Goal: Information Seeking & Learning: Learn about a topic

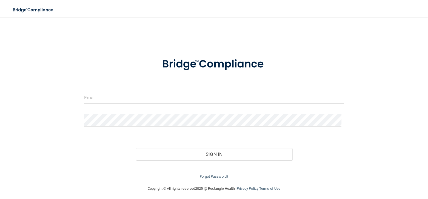
click at [140, 76] on div at bounding box center [214, 64] width 268 height 28
click at [127, 102] on input "email" at bounding box center [214, 97] width 260 height 12
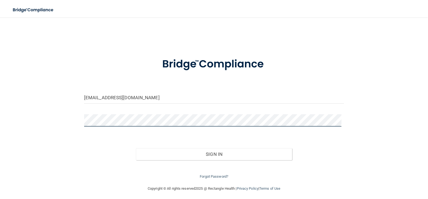
click at [136, 148] on button "Sign In" at bounding box center [214, 154] width 156 height 12
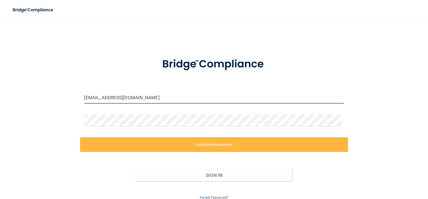
drag, startPoint x: 151, startPoint y: 100, endPoint x: 103, endPoint y: 96, distance: 48.1
click at [103, 96] on input "mchavez2277@gmail.com" at bounding box center [214, 97] width 260 height 12
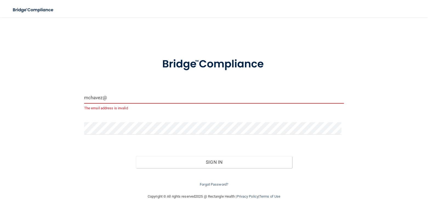
click at [107, 97] on input "mchavez@" at bounding box center [214, 97] width 260 height 12
type input "Mchavez@sandstonechiro.com"
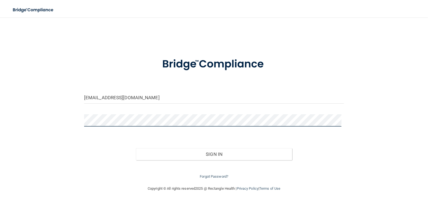
click at [136, 148] on button "Sign In" at bounding box center [214, 154] width 156 height 12
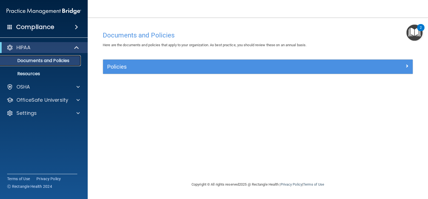
click at [80, 64] on link "Documents and Policies" at bounding box center [38, 60] width 86 height 11
click at [51, 48] on div "HIPAA" at bounding box center [36, 47] width 68 height 7
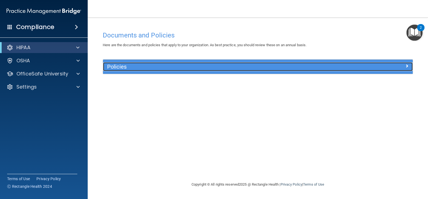
click at [123, 69] on h5 "Policies" at bounding box center [219, 67] width 224 height 6
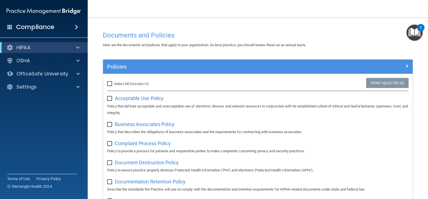
click at [109, 85] on input "Select All (Unselect 0) Unselect All" at bounding box center [110, 84] width 6 height 4
checkbox input "true"
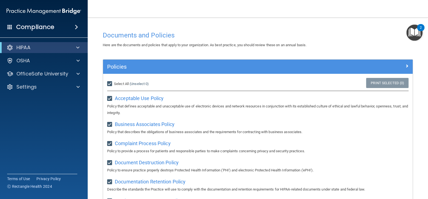
checkbox input "true"
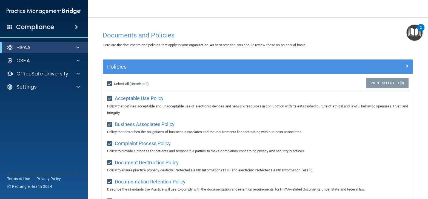
checkbox input "true"
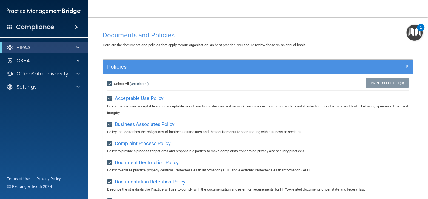
checkbox input "true"
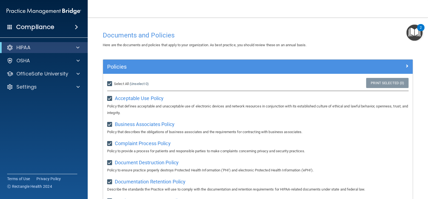
checkbox input "true"
click at [141, 99] on span "Acceptable Use Policy" at bounding box center [139, 99] width 49 height 6
click at [107, 86] on label "Select All (Unselect 21) Unselect All" at bounding box center [119, 84] width 25 height 7
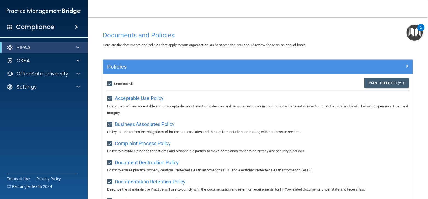
click at [107, 86] on input "Select All (Unselect 21) Unselect All" at bounding box center [110, 84] width 6 height 4
checkbox input "false"
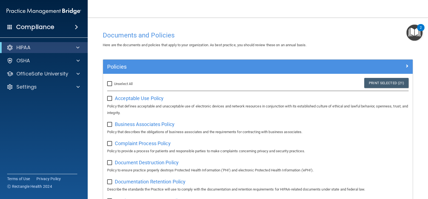
checkbox input "false"
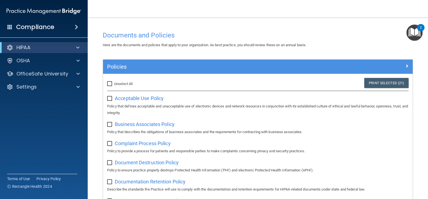
checkbox input "false"
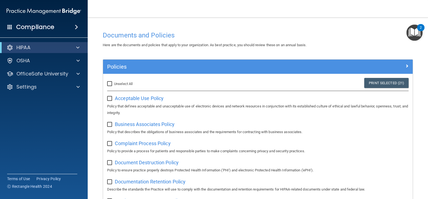
checkbox input "false"
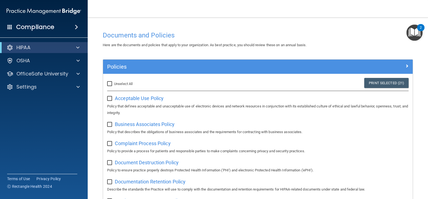
checkbox input "false"
click at [75, 29] on span at bounding box center [76, 27] width 3 height 7
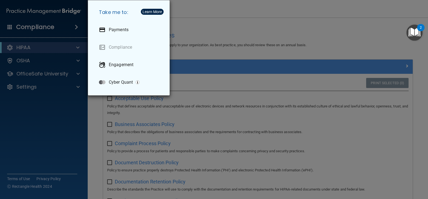
click at [17, 51] on div "Take me to: Payments Compliance Engagement Cyber Quant" at bounding box center [214, 99] width 428 height 199
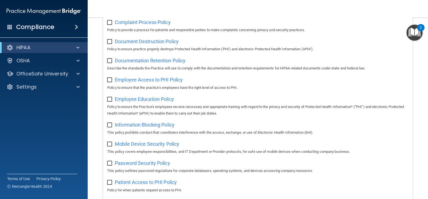
scroll to position [92, 0]
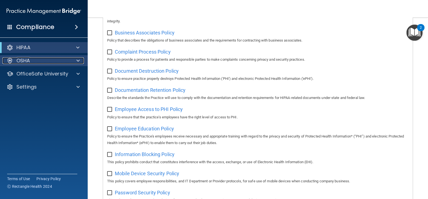
click at [31, 61] on div "OSHA" at bounding box center [36, 60] width 68 height 7
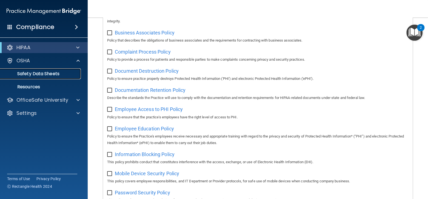
click at [32, 76] on p "Safety Data Sheets" at bounding box center [41, 73] width 75 height 5
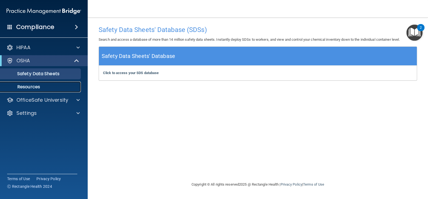
click at [29, 87] on p "Resources" at bounding box center [41, 86] width 75 height 5
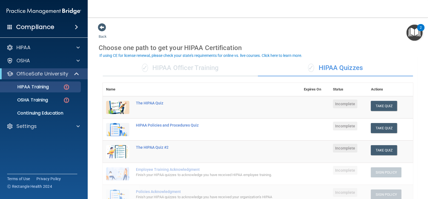
click at [121, 146] on img at bounding box center [117, 151] width 23 height 13
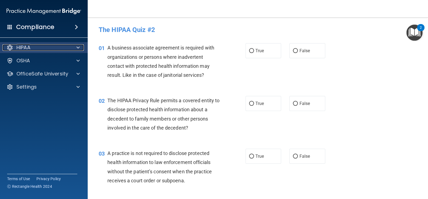
click at [39, 50] on div "HIPAA" at bounding box center [36, 47] width 68 height 7
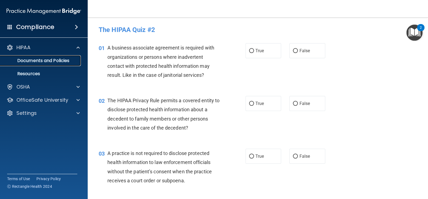
click at [43, 65] on link "Documents and Policies" at bounding box center [38, 60] width 86 height 11
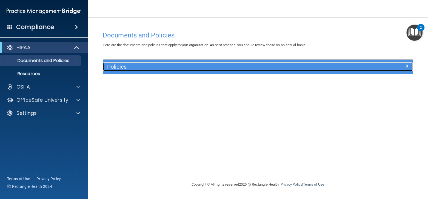
click at [114, 70] on div "Policies" at bounding box center [219, 66] width 232 height 9
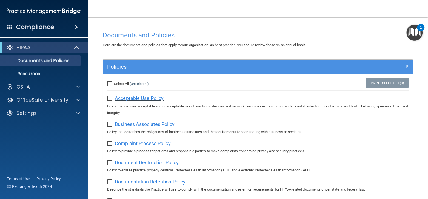
click at [145, 101] on span "Acceptable Use Policy" at bounding box center [139, 99] width 49 height 6
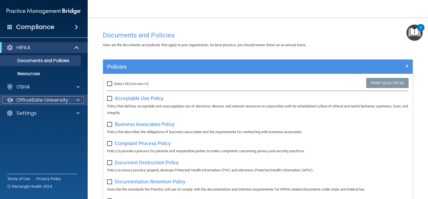
click at [52, 99] on p "OfficeSafe University" at bounding box center [42, 100] width 52 height 7
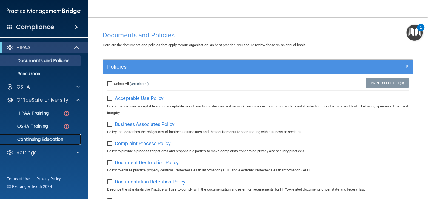
click at [53, 136] on link "Continuing Education" at bounding box center [38, 139] width 86 height 11
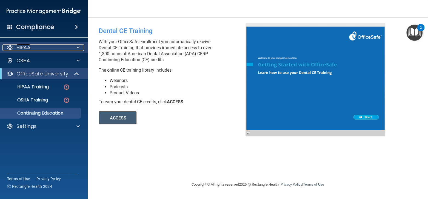
click at [38, 47] on div "HIPAA" at bounding box center [36, 47] width 68 height 7
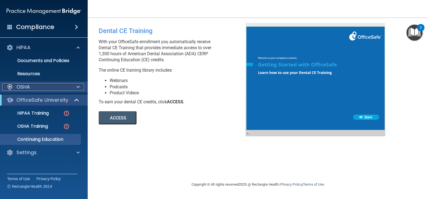
click at [25, 86] on p "OSHA" at bounding box center [23, 87] width 14 height 7
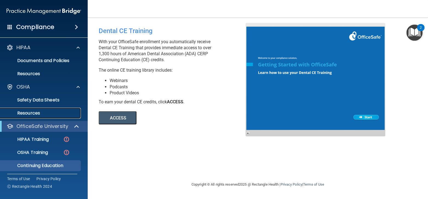
click at [27, 116] on link "Resources" at bounding box center [38, 113] width 86 height 11
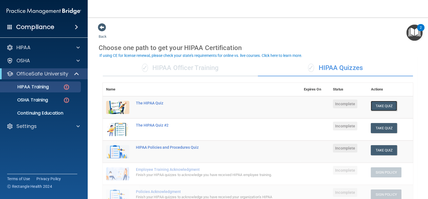
drag, startPoint x: 382, startPoint y: 105, endPoint x: 289, endPoint y: 92, distance: 93.7
click at [294, 91] on table "Name Expires On Status Actions The HIPAA Quiz Incomplete Take Quiz Download Cer…" at bounding box center [258, 147] width 310 height 129
click at [182, 71] on div "✓ HIPAA Officer Training" at bounding box center [180, 68] width 155 height 16
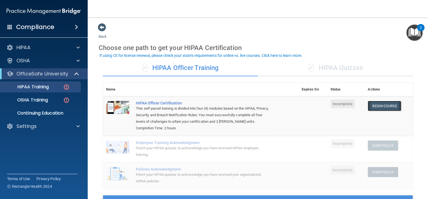
click at [379, 106] on link "Begin Course" at bounding box center [383, 106] width 33 height 10
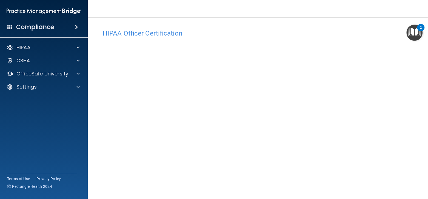
scroll to position [29, 0]
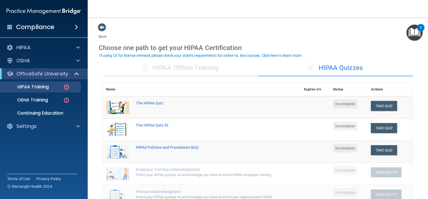
click at [324, 30] on div "Back Choose one path to get your HIPAA Certification ✓ HIPAA Officer Training ✓…" at bounding box center [258, 194] width 318 height 343
click at [177, 67] on div "✓ HIPAA Officer Training" at bounding box center [180, 68] width 155 height 16
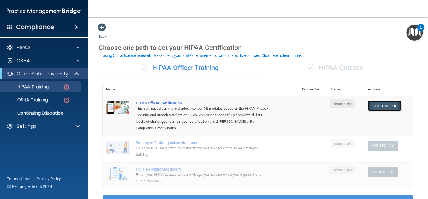
click at [382, 106] on link "Begin Course" at bounding box center [383, 106] width 33 height 10
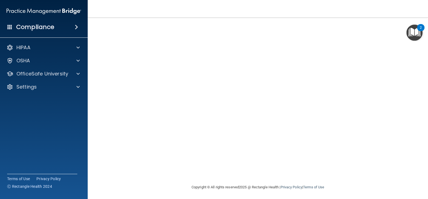
scroll to position [44, 0]
click at [31, 65] on div "OSHA" at bounding box center [44, 60] width 88 height 11
click at [75, 61] on div at bounding box center [77, 60] width 14 height 7
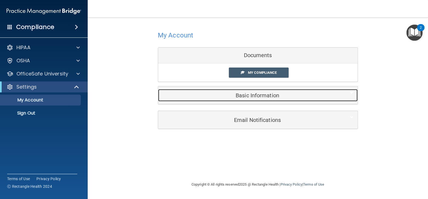
click at [272, 97] on h5 "Basic Information" at bounding box center [249, 96] width 174 height 6
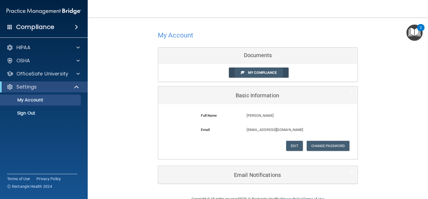
click at [257, 72] on span "My Compliance" at bounding box center [262, 73] width 29 height 4
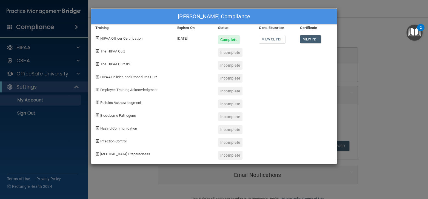
click at [114, 54] on div "The HIPAA Quiz" at bounding box center [132, 50] width 82 height 13
click at [382, 59] on div "[PERSON_NAME] Compliance Training Expires On Status Cont. Education Certificate…" at bounding box center [214, 99] width 428 height 199
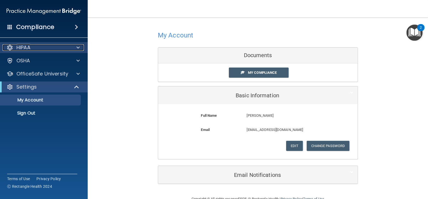
click at [32, 47] on div "HIPAA" at bounding box center [36, 47] width 68 height 7
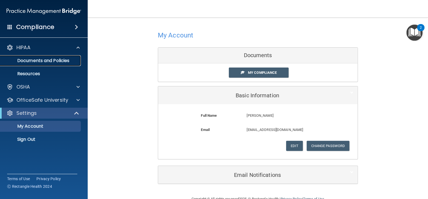
click at [49, 61] on p "Documents and Policies" at bounding box center [41, 60] width 75 height 5
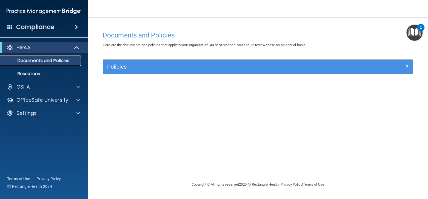
click at [59, 60] on p "Documents and Policies" at bounding box center [41, 60] width 75 height 5
click at [69, 71] on p "Resources" at bounding box center [41, 73] width 75 height 5
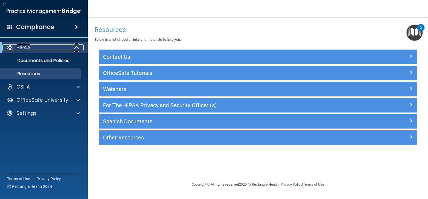
click at [80, 47] on div at bounding box center [76, 47] width 13 height 7
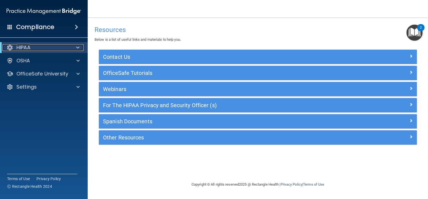
click at [31, 47] on div "HIPAA" at bounding box center [36, 47] width 68 height 7
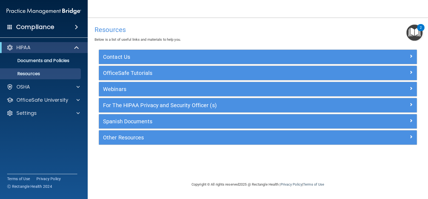
click at [417, 38] on img "Open Resource Center, 2 new notifications" at bounding box center [414, 33] width 16 height 16
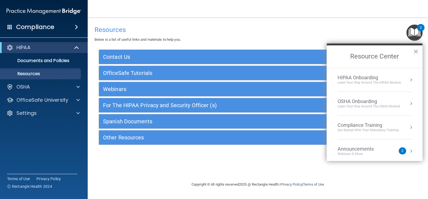
click at [363, 83] on div "Learn Your Way around the HIPAA module" at bounding box center [368, 82] width 63 height 5
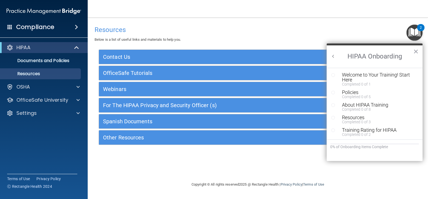
click at [335, 62] on h2 "HIPAA Onboarding" at bounding box center [374, 56] width 96 height 22
click at [332, 58] on button "Back to Resource Center Home" at bounding box center [332, 56] width 5 height 5
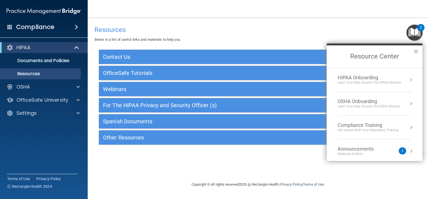
click at [385, 125] on div "Compliance Training" at bounding box center [367, 125] width 61 height 6
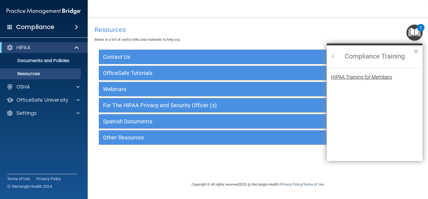
click at [364, 78] on div "HIPAA Training for Members" at bounding box center [361, 77] width 61 height 5
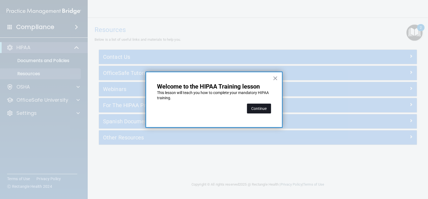
click at [259, 110] on button "Continue" at bounding box center [259, 109] width 24 height 10
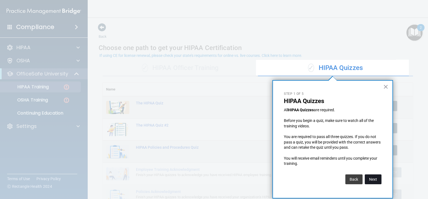
click at [379, 180] on button "Next" at bounding box center [372, 180] width 17 height 10
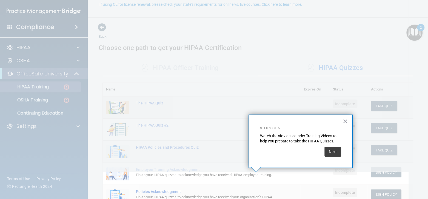
scroll to position [51, 0]
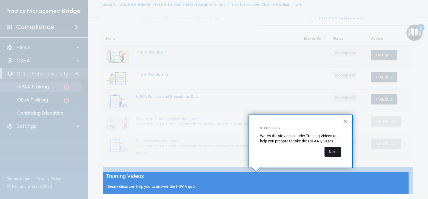
click at [334, 156] on button "Next" at bounding box center [332, 152] width 17 height 10
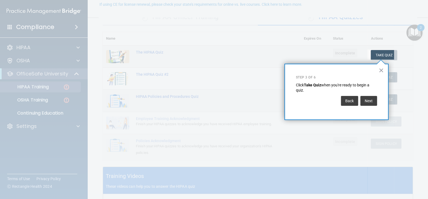
click at [367, 107] on div "Back Next" at bounding box center [336, 100] width 81 height 15
click at [368, 104] on button "Next" at bounding box center [368, 101] width 17 height 10
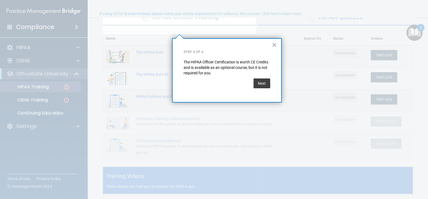
scroll to position [42, 0]
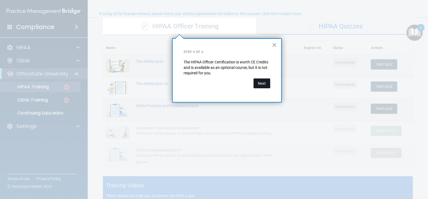
click at [261, 82] on button "Next" at bounding box center [261, 84] width 17 height 10
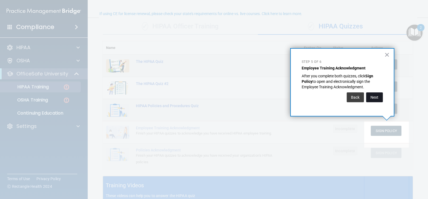
click at [376, 98] on button "Next" at bounding box center [374, 98] width 17 height 10
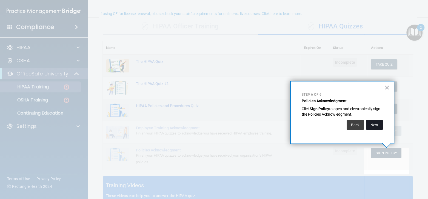
click at [376, 126] on button "Next" at bounding box center [374, 125] width 17 height 10
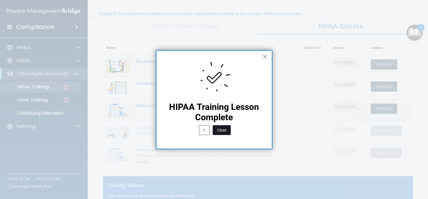
click at [226, 131] on button "Close" at bounding box center [221, 130] width 18 height 10
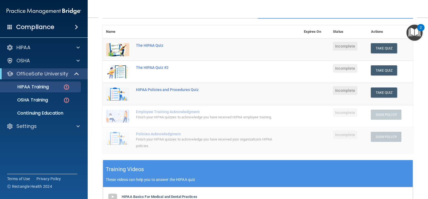
scroll to position [69, 0]
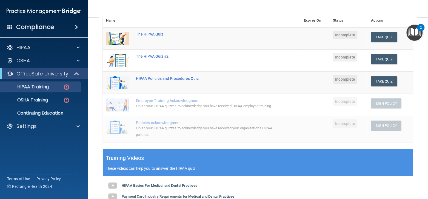
click at [157, 34] on div "The HIPAA Quiz" at bounding box center [204, 34] width 137 height 4
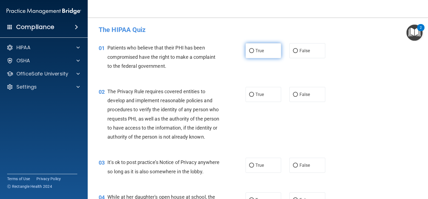
click at [249, 53] on input "True" at bounding box center [251, 51] width 5 height 4
radio input "true"
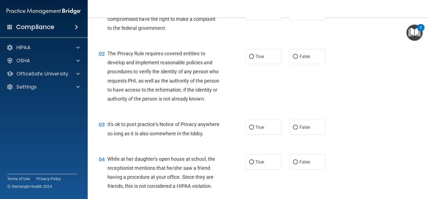
scroll to position [55, 0]
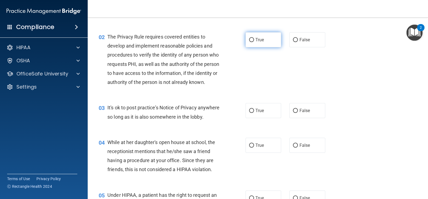
click at [251, 41] on input "True" at bounding box center [251, 40] width 5 height 4
radio input "true"
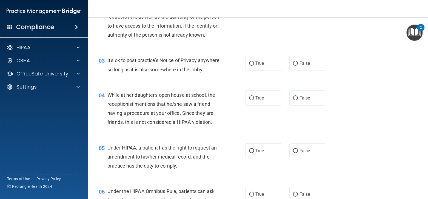
scroll to position [110, 0]
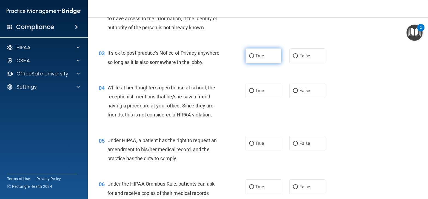
click at [255, 59] on span "True" at bounding box center [259, 55] width 8 height 5
click at [254, 58] on input "True" at bounding box center [251, 56] width 5 height 4
radio input "true"
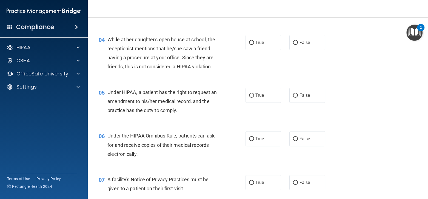
scroll to position [164, 0]
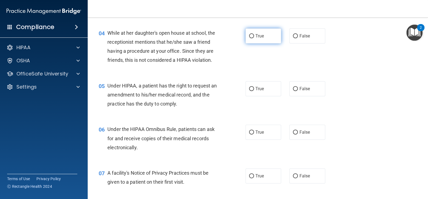
click at [257, 44] on label "True" at bounding box center [263, 35] width 36 height 15
click at [254, 38] on input "True" at bounding box center [251, 36] width 5 height 4
radio input "true"
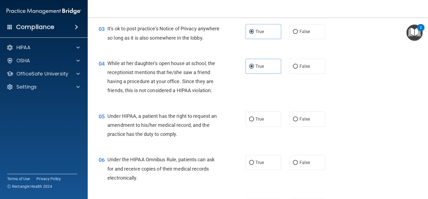
scroll to position [162, 0]
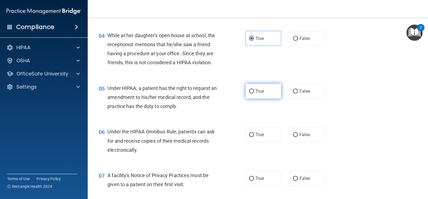
click at [258, 94] on span "True" at bounding box center [259, 91] width 8 height 5
click at [254, 94] on input "True" at bounding box center [251, 92] width 5 height 4
radio input "true"
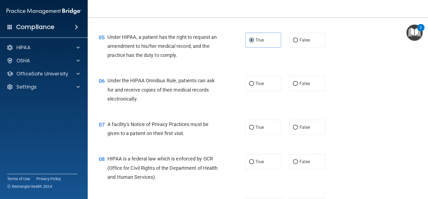
scroll to position [244, 0]
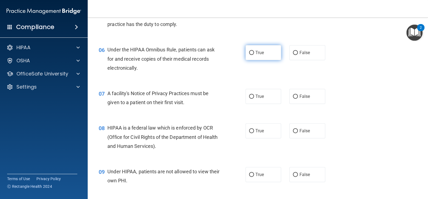
click at [258, 60] on label "True" at bounding box center [263, 52] width 36 height 15
click at [254, 55] on input "True" at bounding box center [251, 53] width 5 height 4
radio input "true"
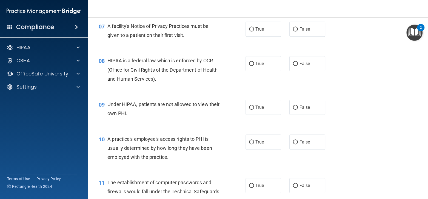
scroll to position [326, 0]
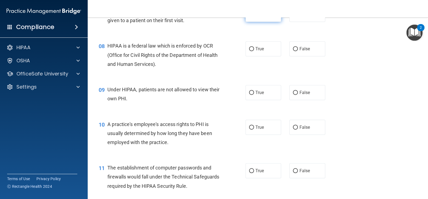
click at [252, 22] on label "True" at bounding box center [263, 14] width 36 height 15
click at [252, 17] on input "True" at bounding box center [251, 15] width 5 height 4
radio input "true"
click at [266, 56] on label "True" at bounding box center [263, 48] width 36 height 15
click at [254, 51] on input "True" at bounding box center [251, 49] width 5 height 4
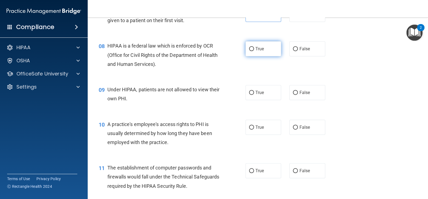
radio input "true"
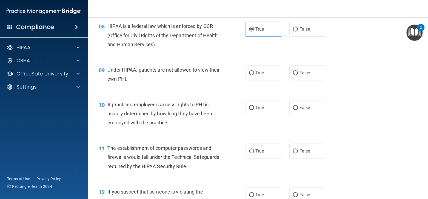
scroll to position [353, 0]
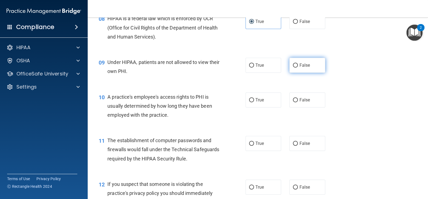
click at [299, 68] on span "False" at bounding box center [304, 65] width 11 height 5
click at [296, 68] on input "False" at bounding box center [295, 66] width 5 height 4
radio input "true"
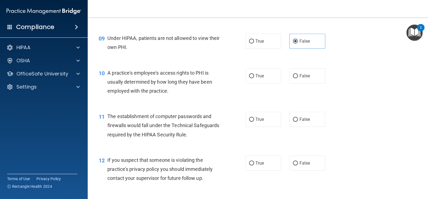
scroll to position [408, 0]
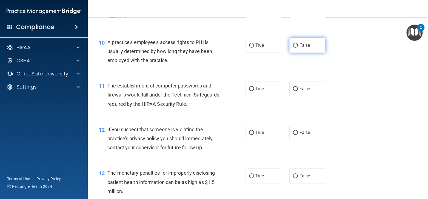
click at [309, 53] on label "False" at bounding box center [307, 45] width 36 height 15
click at [298, 48] on input "False" at bounding box center [295, 46] width 5 height 4
radio input "true"
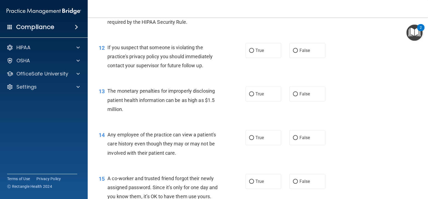
scroll to position [463, 0]
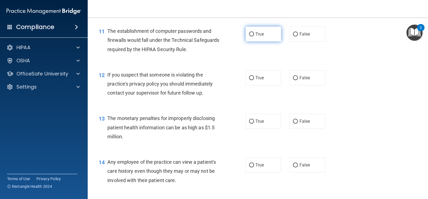
click at [261, 37] on span "True" at bounding box center [259, 33] width 8 height 5
click at [254, 36] on input "True" at bounding box center [251, 34] width 5 height 4
radio input "true"
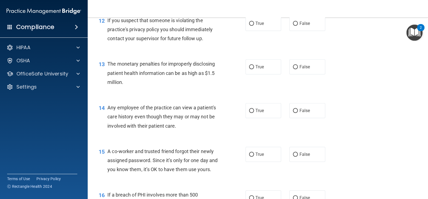
scroll to position [518, 0]
click at [257, 26] on span "True" at bounding box center [259, 23] width 8 height 5
click at [254, 25] on input "True" at bounding box center [251, 23] width 5 height 4
radio input "true"
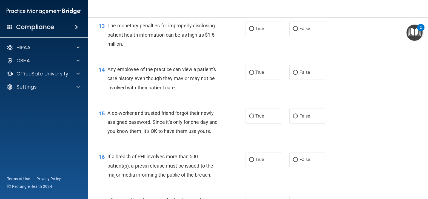
scroll to position [572, 0]
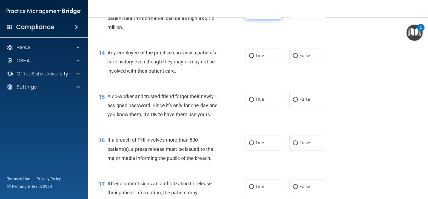
click at [257, 19] on label "True" at bounding box center [263, 11] width 36 height 15
click at [254, 14] on input "True" at bounding box center [251, 12] width 5 height 4
radio input "true"
click at [295, 63] on label "False" at bounding box center [307, 55] width 36 height 15
click at [295, 58] on input "False" at bounding box center [295, 56] width 5 height 4
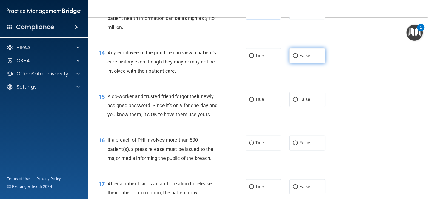
radio input "true"
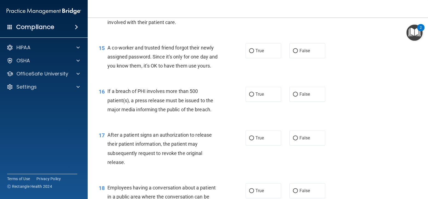
scroll to position [627, 0]
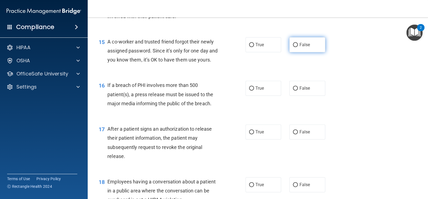
click at [290, 52] on label "False" at bounding box center [307, 44] width 36 height 15
click at [293, 47] on input "False" at bounding box center [295, 45] width 5 height 4
radio input "true"
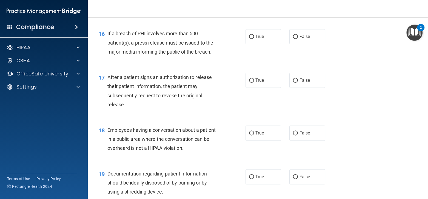
scroll to position [709, 0]
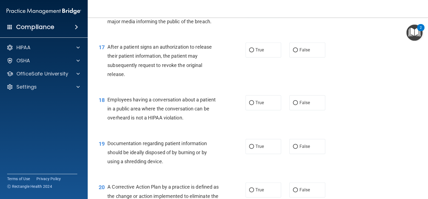
click at [257, 14] on label "True" at bounding box center [263, 6] width 36 height 15
click at [254, 8] on input "True" at bounding box center [251, 6] width 5 height 4
radio input "true"
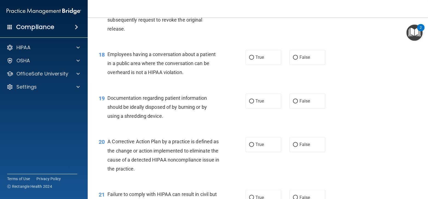
scroll to position [764, 0]
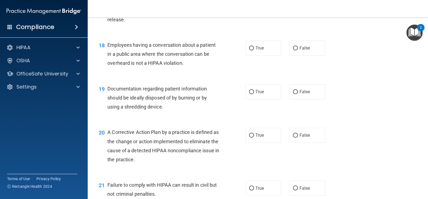
radio input "true"
click at [304, 51] on span "False" at bounding box center [304, 47] width 11 height 5
click at [298, 50] on input "False" at bounding box center [295, 48] width 5 height 4
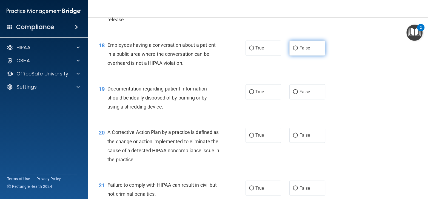
radio input "true"
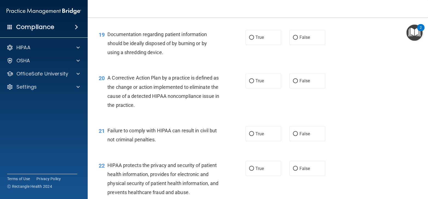
scroll to position [819, 0]
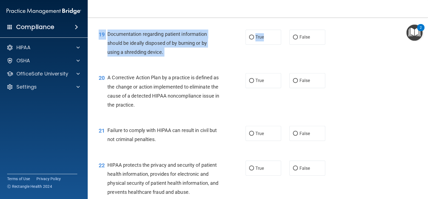
drag, startPoint x: 267, startPoint y: 65, endPoint x: 260, endPoint y: 74, distance: 11.9
click at [259, 67] on div "19 Documentation regarding patient information should be ideally disposed of by…" at bounding box center [257, 45] width 326 height 44
drag, startPoint x: 260, startPoint y: 74, endPoint x: 263, endPoint y: 67, distance: 7.7
click at [263, 45] on label "True" at bounding box center [263, 37] width 36 height 15
click at [254, 39] on input "True" at bounding box center [251, 37] width 5 height 4
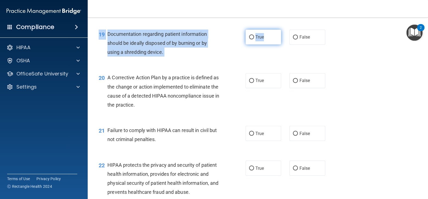
radio input "true"
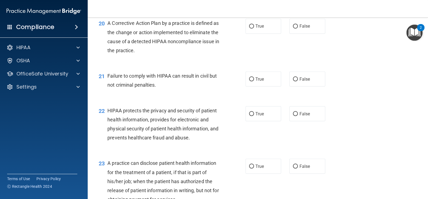
scroll to position [874, 0]
click at [267, 33] on label "True" at bounding box center [263, 25] width 36 height 15
click at [254, 28] on input "True" at bounding box center [251, 26] width 5 height 4
radio input "true"
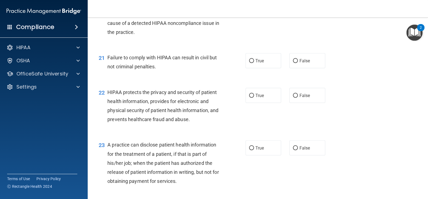
scroll to position [901, 0]
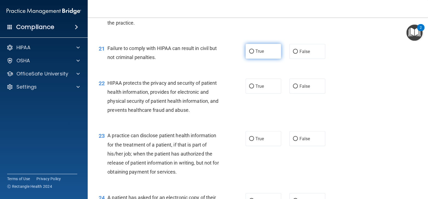
click at [258, 59] on label "True" at bounding box center [263, 51] width 36 height 15
click at [254, 54] on input "True" at bounding box center [251, 52] width 5 height 4
radio input "true"
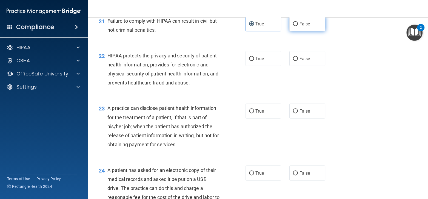
click at [303, 31] on label "False" at bounding box center [307, 23] width 36 height 15
click at [298, 26] on input "False" at bounding box center [295, 24] width 5 height 4
radio input "true"
radio input "false"
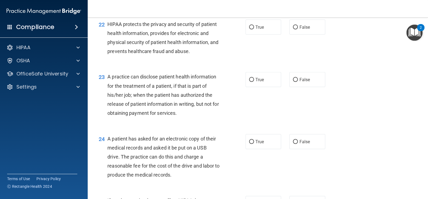
scroll to position [956, 0]
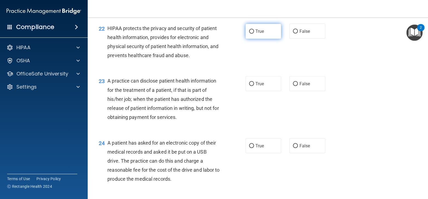
click at [264, 39] on label "True" at bounding box center [263, 31] width 36 height 15
click at [254, 34] on input "True" at bounding box center [251, 32] width 5 height 4
radio input "true"
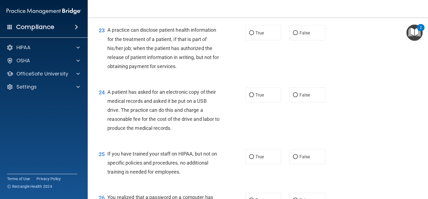
scroll to position [1010, 0]
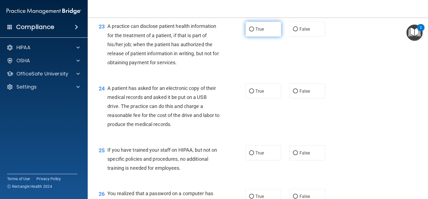
click at [258, 32] on span "True" at bounding box center [259, 29] width 8 height 5
click at [254, 31] on input "True" at bounding box center [251, 29] width 5 height 4
radio input "true"
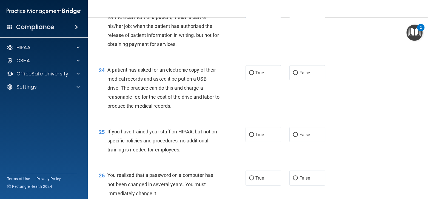
scroll to position [1038, 0]
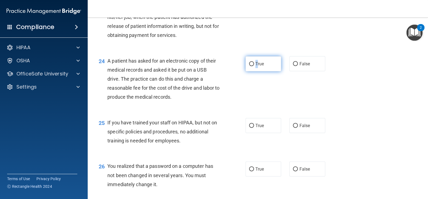
click at [255, 67] on span "True" at bounding box center [259, 63] width 8 height 5
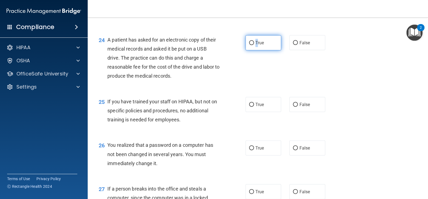
scroll to position [1093, 0]
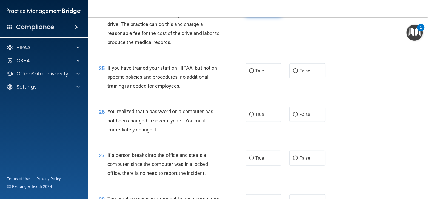
click at [245, 17] on label "True" at bounding box center [263, 9] width 36 height 15
click at [249, 11] on input "True" at bounding box center [251, 9] width 5 height 4
radio input "true"
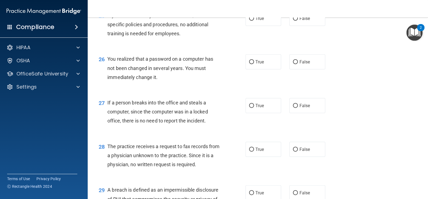
scroll to position [1147, 0]
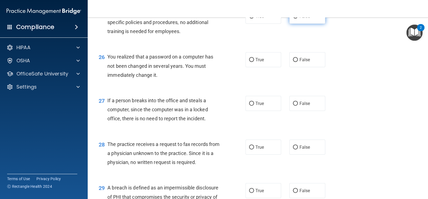
click at [291, 24] on label "False" at bounding box center [307, 16] width 36 height 15
click at [293, 19] on input "False" at bounding box center [295, 17] width 5 height 4
radio input "true"
click at [261, 67] on label "True" at bounding box center [263, 59] width 36 height 15
click at [254, 62] on input "True" at bounding box center [251, 60] width 5 height 4
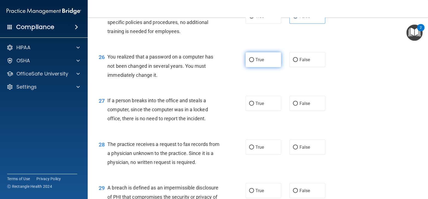
radio input "true"
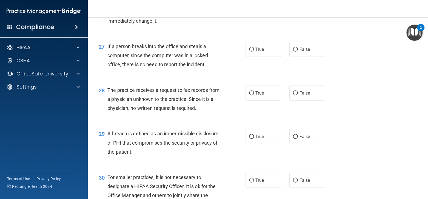
scroll to position [1202, 0]
click at [295, 56] on label "False" at bounding box center [307, 48] width 36 height 15
click at [295, 51] on input "False" at bounding box center [295, 49] width 5 height 4
radio input "true"
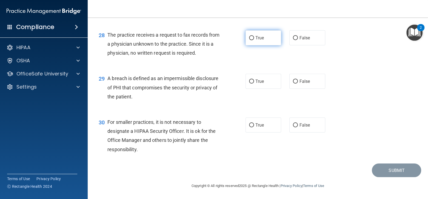
scroll to position [1284, 0]
click at [253, 42] on label "True" at bounding box center [263, 37] width 36 height 15
click at [253, 40] on input "True" at bounding box center [251, 38] width 5 height 4
radio input "true"
click at [250, 83] on input "True" at bounding box center [251, 82] width 5 height 4
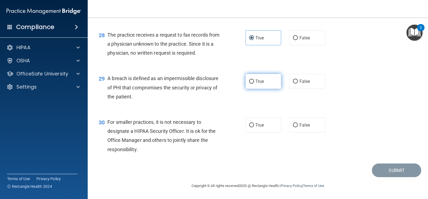
radio input "true"
click at [293, 128] on input "False" at bounding box center [295, 125] width 5 height 4
radio input "true"
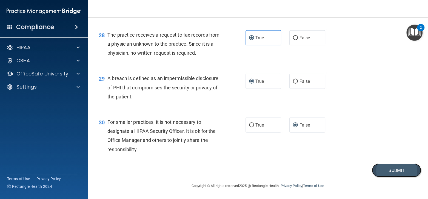
click at [390, 171] on button "Submit" at bounding box center [395, 171] width 49 height 14
click at [379, 172] on button "Submit" at bounding box center [395, 171] width 49 height 14
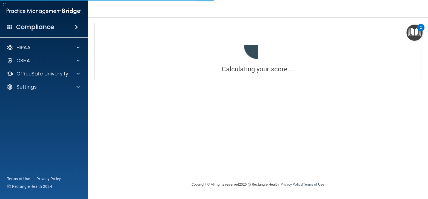
click at [388, 172] on div "Calculating your score.... Success! You've completed " The HIPAA Quiz " with a …" at bounding box center [258, 99] width 318 height 153
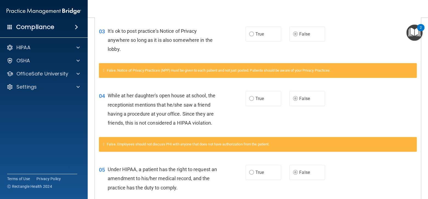
scroll to position [137, 0]
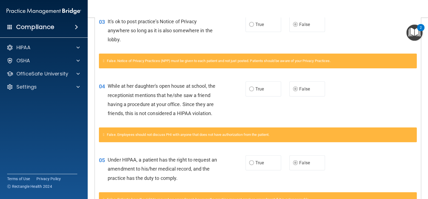
click at [248, 28] on label "True" at bounding box center [263, 24] width 36 height 15
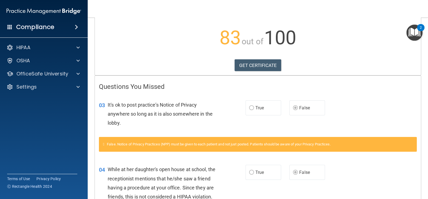
scroll to position [55, 0]
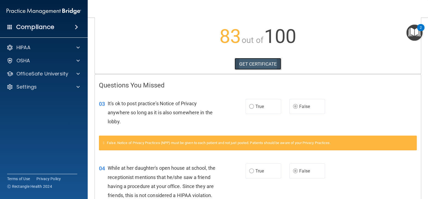
click at [261, 64] on link "GET CERTIFICATE" at bounding box center [257, 64] width 47 height 12
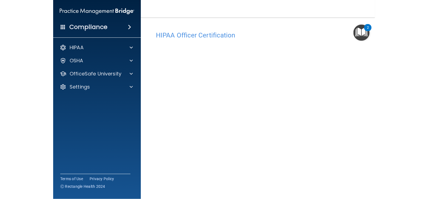
scroll to position [29, 0]
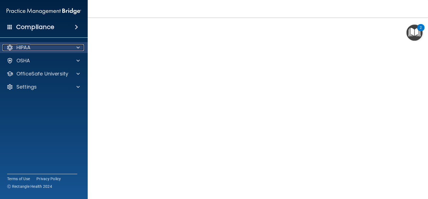
click at [33, 45] on div "HIPAA" at bounding box center [36, 47] width 68 height 7
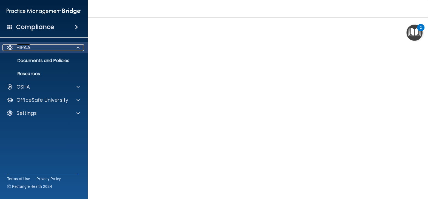
click at [61, 45] on div "HIPAA" at bounding box center [36, 47] width 68 height 7
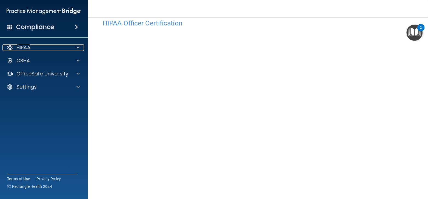
scroll to position [0, 0]
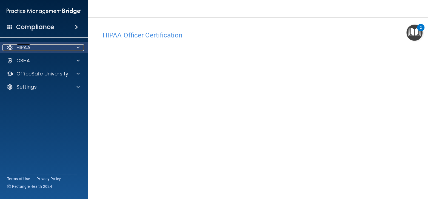
click at [7, 47] on div at bounding box center [10, 47] width 7 height 7
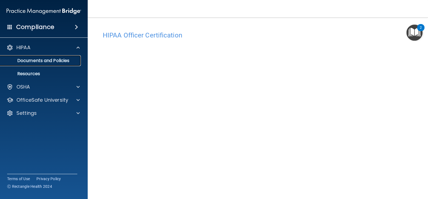
click at [41, 64] on link "Documents and Policies" at bounding box center [38, 60] width 86 height 11
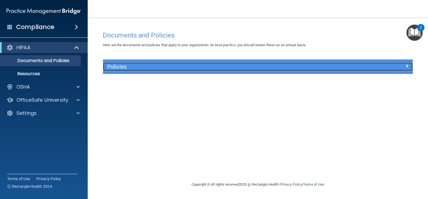
click at [321, 67] on span at bounding box center [406, 66] width 3 height 7
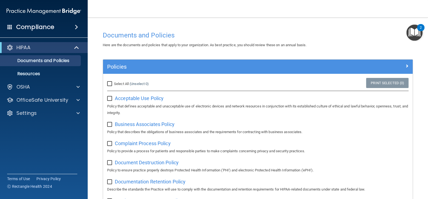
click at [321, 31] on img "Open Resource Center, 2 new notifications" at bounding box center [414, 33] width 16 height 16
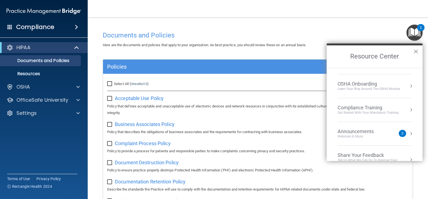
scroll to position [27, 0]
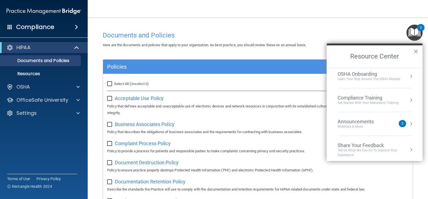
click at [321, 123] on div "2" at bounding box center [401, 123] width 7 height 7
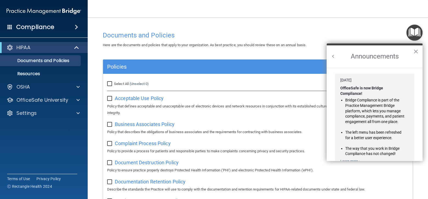
scroll to position [0, 0]
click at [321, 58] on button "Back to Resource Center Home" at bounding box center [332, 56] width 5 height 5
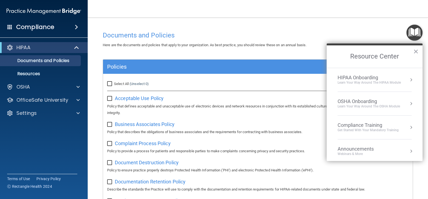
click at [321, 82] on button "Resource Center" at bounding box center [410, 79] width 5 height 5
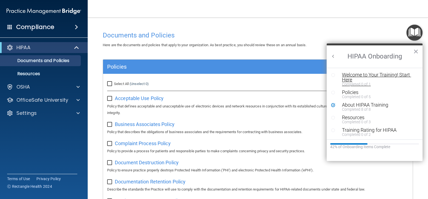
click at [321, 76] on div "Welcome to Your Training! Start Here" at bounding box center [377, 78] width 70 height 10
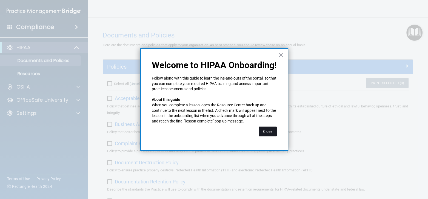
click at [271, 130] on button "Close" at bounding box center [267, 132] width 18 height 10
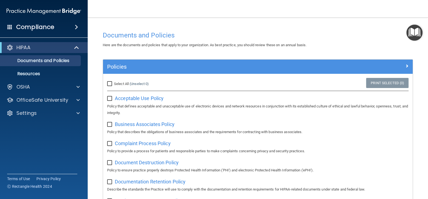
click at [108, 85] on input "Select All (Unselect 0) Unselect All" at bounding box center [110, 84] width 6 height 4
checkbox input "true"
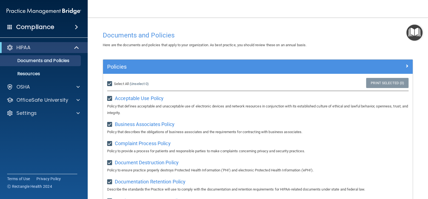
checkbox input "true"
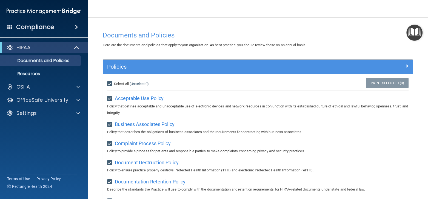
checkbox input "true"
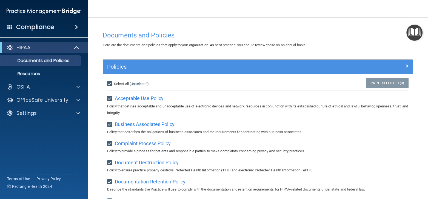
checkbox input "true"
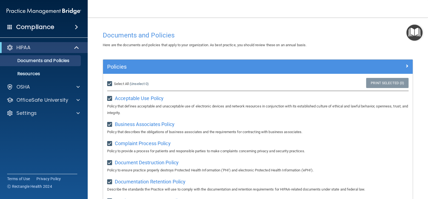
checkbox input "true"
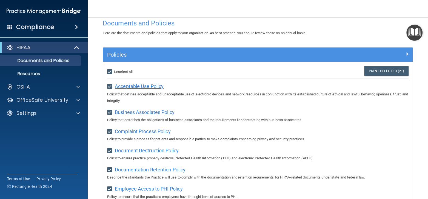
scroll to position [9, 0]
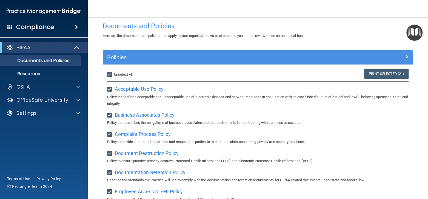
click at [321, 38] on img "Open Resource Center" at bounding box center [414, 33] width 16 height 16
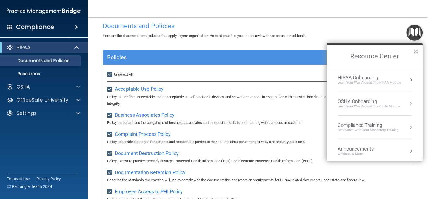
click at [321, 104] on div "Learn your way around the OSHA module" at bounding box center [368, 106] width 62 height 5
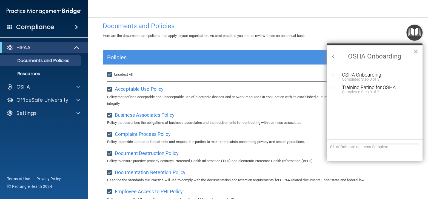
scroll to position [0, 0]
click at [321, 75] on div "OSHA Onboarding" at bounding box center [379, 75] width 74 height 5
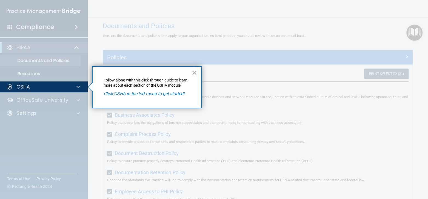
click at [192, 74] on button "×" at bounding box center [194, 72] width 5 height 9
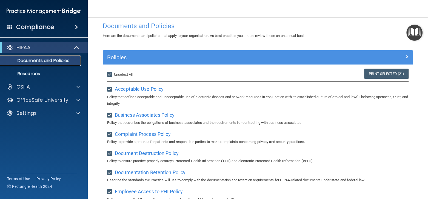
click at [36, 64] on link "Documents and Policies" at bounding box center [38, 60] width 86 height 11
click at [321, 30] on img "Open Resource Center" at bounding box center [414, 33] width 16 height 16
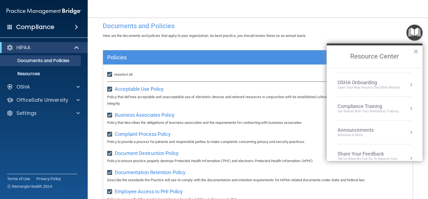
scroll to position [30, 0]
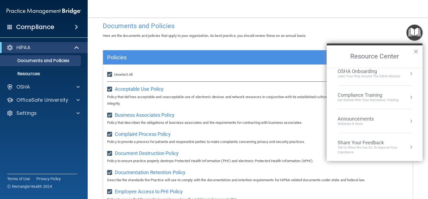
click at [321, 96] on button "Resource Center" at bounding box center [410, 97] width 5 height 5
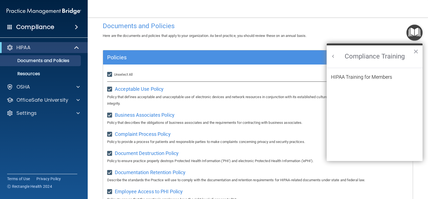
scroll to position [0, 0]
click at [321, 79] on div "HIPAA Training for Members" at bounding box center [361, 77] width 61 height 5
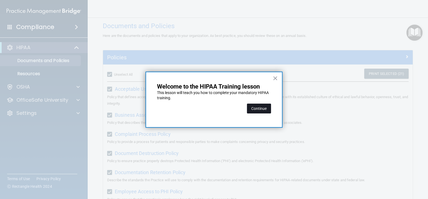
click at [258, 112] on button "Continue" at bounding box center [259, 109] width 24 height 10
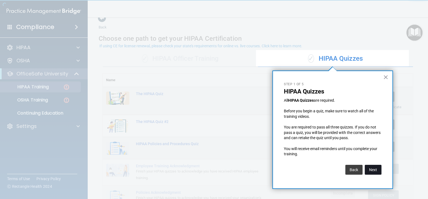
click at [321, 172] on button "Next" at bounding box center [372, 170] width 17 height 10
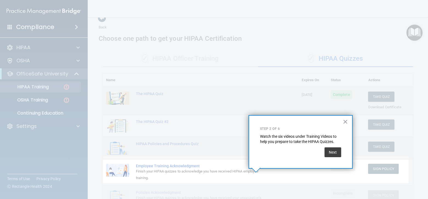
scroll to position [56, 0]
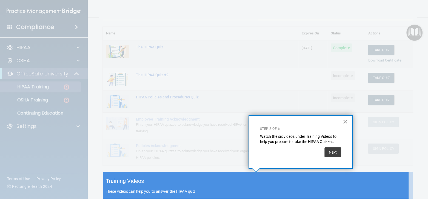
click at [321, 122] on button "×" at bounding box center [344, 121] width 5 height 9
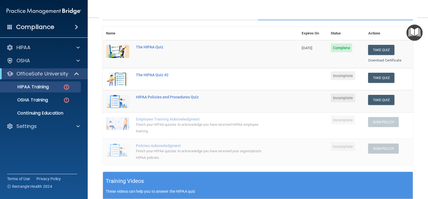
click at [321, 121] on span "Incomplete" at bounding box center [342, 120] width 24 height 9
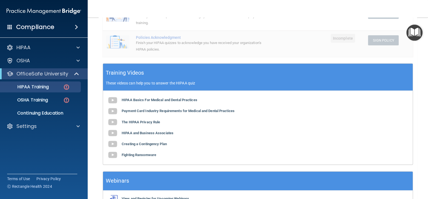
scroll to position [166, 0]
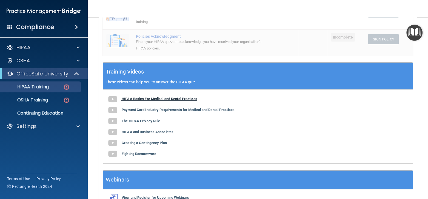
click at [146, 99] on b "HIPAA Basics For Medical and Dental Practices" at bounding box center [160, 99] width 76 height 4
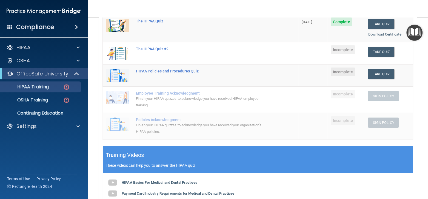
scroll to position [83, 0]
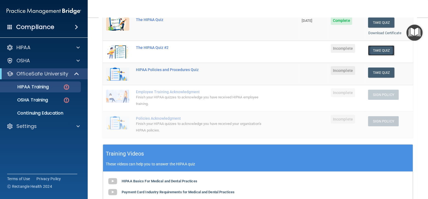
click at [321, 50] on button "Take Quiz" at bounding box center [381, 50] width 26 height 10
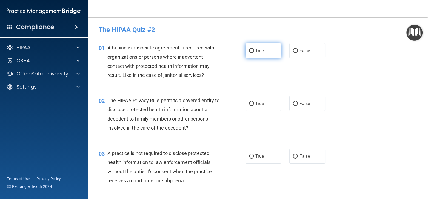
click at [255, 53] on span "True" at bounding box center [259, 50] width 8 height 5
click at [254, 53] on input "True" at bounding box center [251, 51] width 5 height 4
radio input "true"
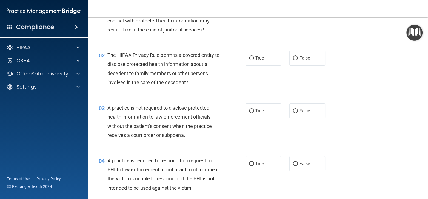
scroll to position [55, 0]
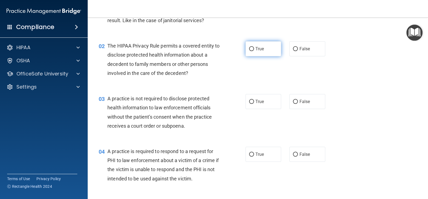
click at [256, 52] on label "True" at bounding box center [263, 48] width 36 height 15
click at [254, 51] on input "True" at bounding box center [251, 49] width 5 height 4
radio input "true"
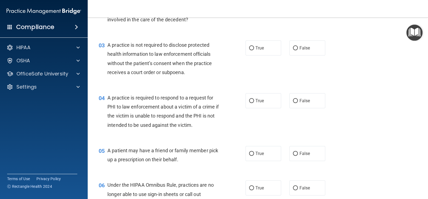
scroll to position [110, 0]
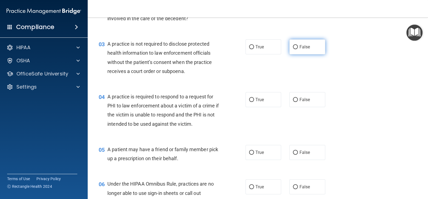
click at [293, 47] on input "False" at bounding box center [295, 47] width 5 height 4
radio input "true"
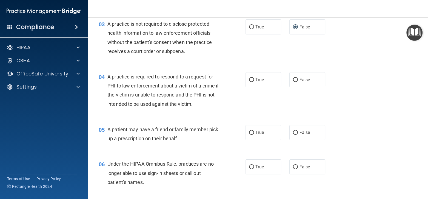
scroll to position [164, 0]
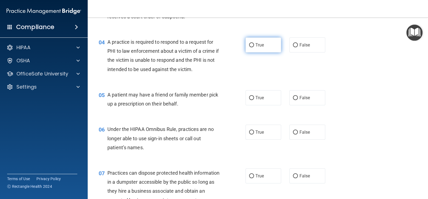
click at [255, 43] on span "True" at bounding box center [259, 44] width 8 height 5
click at [254, 43] on input "True" at bounding box center [251, 45] width 5 height 4
radio input "true"
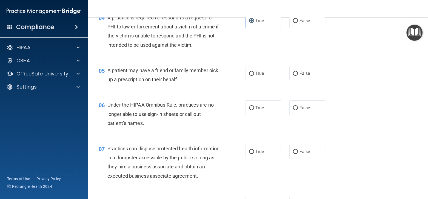
scroll to position [219, 0]
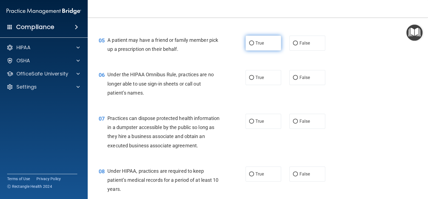
click at [255, 41] on span "True" at bounding box center [259, 43] width 8 height 5
click at [254, 41] on input "True" at bounding box center [251, 43] width 5 height 4
radio input "true"
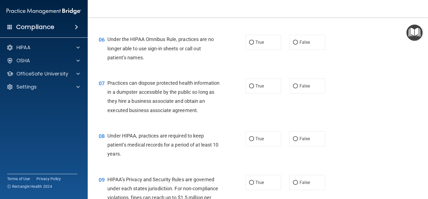
scroll to position [246, 0]
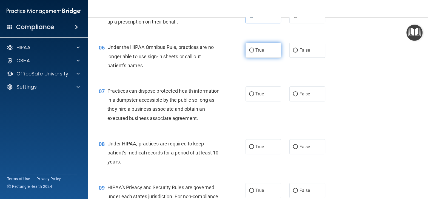
click at [264, 51] on label "True" at bounding box center [263, 50] width 36 height 15
click at [254, 51] on input "True" at bounding box center [251, 50] width 5 height 4
radio input "true"
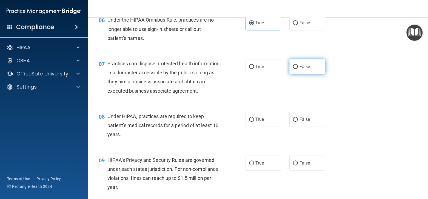
click at [296, 64] on label "False" at bounding box center [307, 66] width 36 height 15
click at [296, 65] on input "False" at bounding box center [295, 67] width 5 height 4
radio input "true"
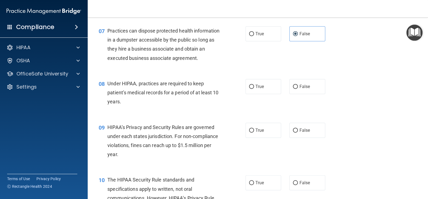
scroll to position [329, 0]
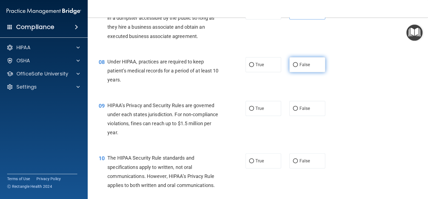
click at [293, 67] on input "False" at bounding box center [295, 65] width 5 height 4
radio input "true"
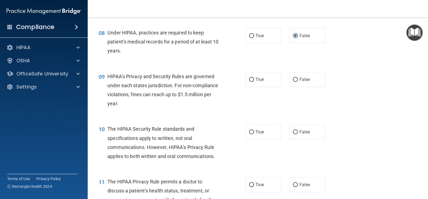
scroll to position [383, 0]
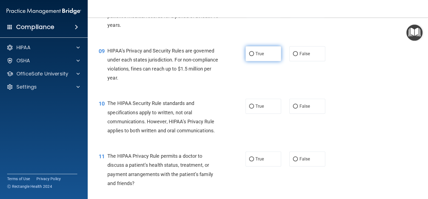
click at [273, 61] on label "True" at bounding box center [263, 53] width 36 height 15
click at [254, 56] on input "True" at bounding box center [251, 54] width 5 height 4
radio input "true"
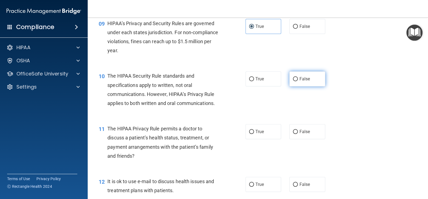
click at [302, 87] on label "False" at bounding box center [307, 78] width 36 height 15
click at [298, 81] on input "False" at bounding box center [295, 79] width 5 height 4
radio input "true"
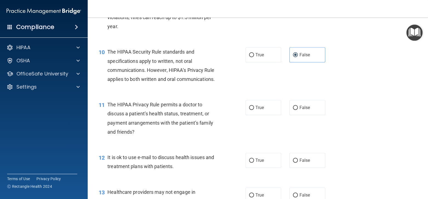
scroll to position [465, 0]
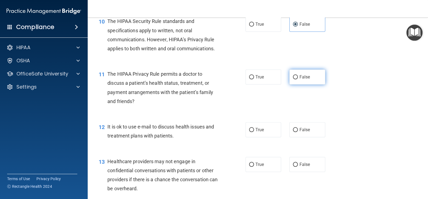
click at [304, 80] on span "False" at bounding box center [304, 76] width 11 height 5
click at [298, 79] on input "False" at bounding box center [295, 77] width 5 height 4
radio input "true"
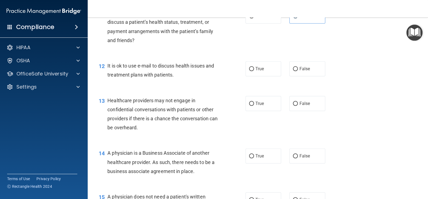
scroll to position [548, 0]
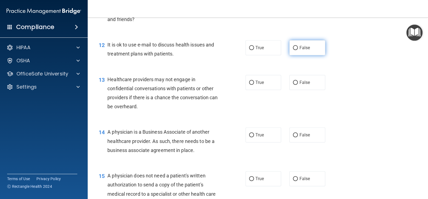
click at [299, 50] on span "False" at bounding box center [304, 47] width 11 height 5
click at [297, 50] on input "False" at bounding box center [295, 48] width 5 height 4
radio input "true"
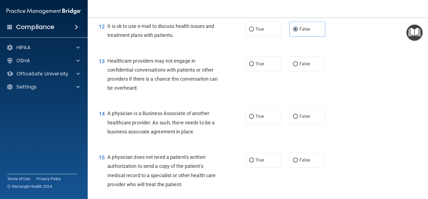
scroll to position [575, 0]
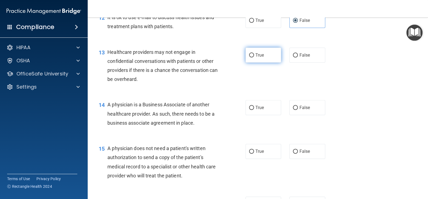
click at [263, 63] on label "True" at bounding box center [263, 55] width 36 height 15
click at [254, 57] on input "True" at bounding box center [251, 55] width 5 height 4
radio input "true"
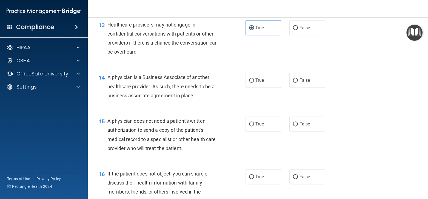
scroll to position [630, 0]
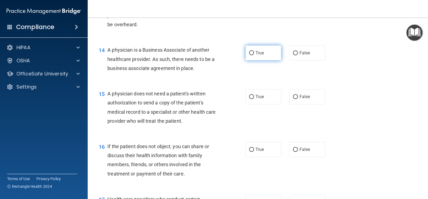
click at [258, 56] on span "True" at bounding box center [259, 52] width 8 height 5
click at [254, 55] on input "True" at bounding box center [251, 53] width 5 height 4
radio input "true"
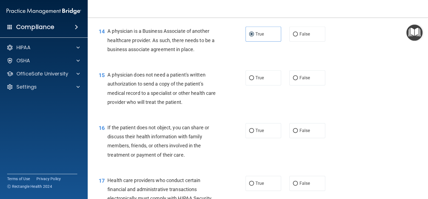
scroll to position [684, 0]
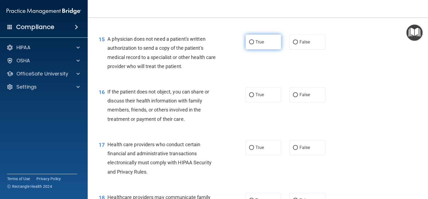
click at [257, 45] on span "True" at bounding box center [259, 41] width 8 height 5
click at [254, 44] on input "True" at bounding box center [251, 42] width 5 height 4
radio input "true"
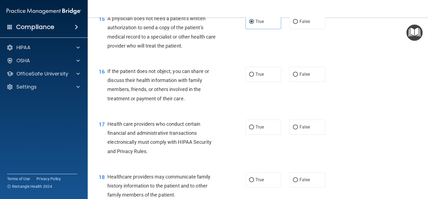
scroll to position [739, 0]
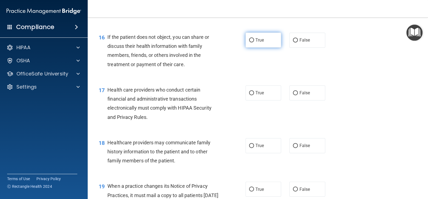
click at [261, 43] on span "True" at bounding box center [259, 40] width 8 height 5
click at [254, 42] on input "True" at bounding box center [251, 40] width 5 height 4
radio input "true"
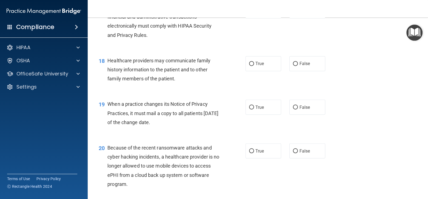
scroll to position [794, 0]
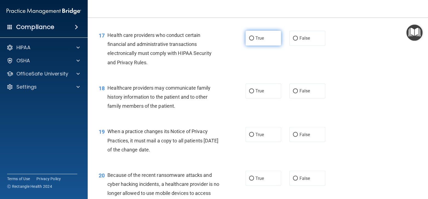
click at [258, 41] on span "True" at bounding box center [259, 38] width 8 height 5
click at [254, 41] on input "True" at bounding box center [251, 38] width 5 height 4
radio input "true"
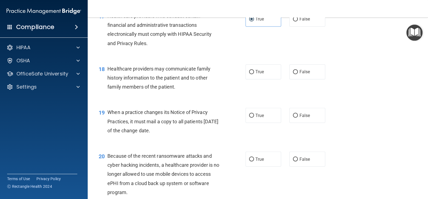
scroll to position [821, 0]
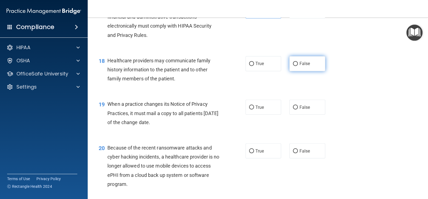
click at [301, 66] on span "False" at bounding box center [304, 63] width 11 height 5
click at [298, 66] on input "False" at bounding box center [295, 64] width 5 height 4
radio input "true"
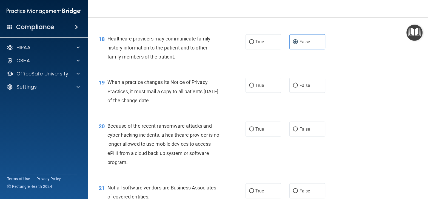
scroll to position [876, 0]
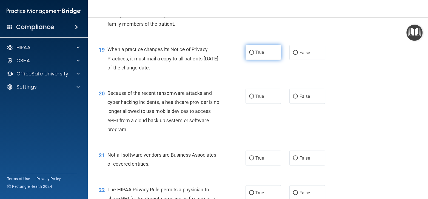
click at [262, 60] on label "True" at bounding box center [263, 52] width 36 height 15
click at [254, 55] on input "True" at bounding box center [251, 53] width 5 height 4
radio input "true"
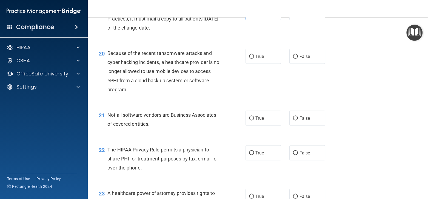
scroll to position [931, 0]
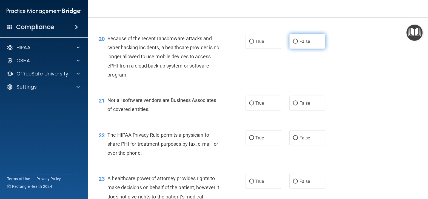
click at [309, 49] on label "False" at bounding box center [307, 41] width 36 height 15
click at [298, 44] on input "False" at bounding box center [295, 42] width 5 height 4
radio input "true"
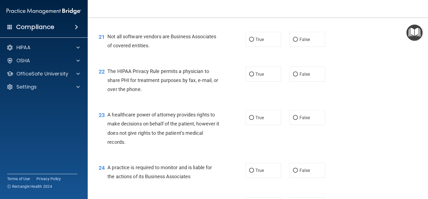
scroll to position [986, 0]
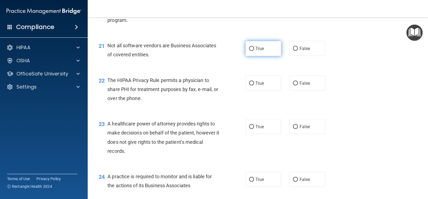
click at [255, 51] on span "True" at bounding box center [259, 48] width 8 height 5
click at [254, 51] on input "True" at bounding box center [251, 49] width 5 height 4
radio input "true"
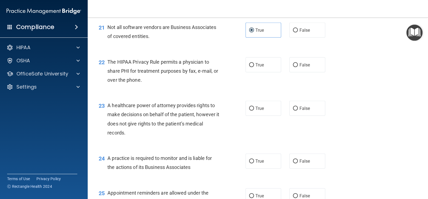
scroll to position [1013, 0]
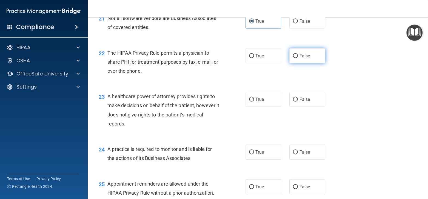
click at [292, 64] on label "False" at bounding box center [307, 55] width 36 height 15
click at [293, 58] on input "False" at bounding box center [295, 56] width 5 height 4
radio input "true"
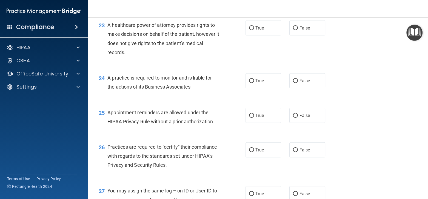
scroll to position [1095, 0]
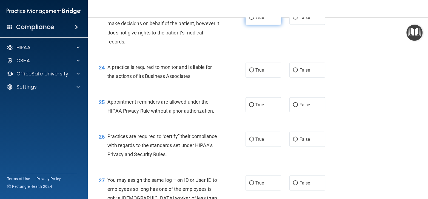
click at [263, 25] on label "True" at bounding box center [263, 17] width 36 height 15
click at [254, 20] on input "True" at bounding box center [251, 18] width 5 height 4
radio input "true"
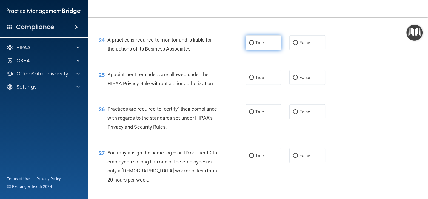
click at [259, 45] on span "True" at bounding box center [259, 42] width 8 height 5
click at [254, 45] on input "True" at bounding box center [251, 43] width 5 height 4
radio input "true"
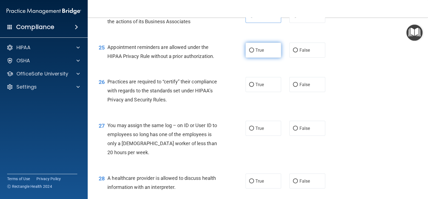
click at [262, 58] on label "True" at bounding box center [263, 50] width 36 height 15
click at [254, 53] on input "True" at bounding box center [251, 50] width 5 height 4
radio input "true"
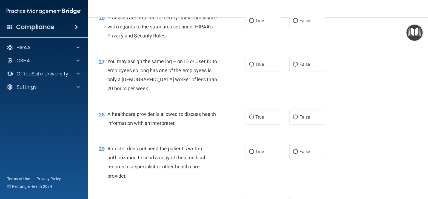
scroll to position [1205, 0]
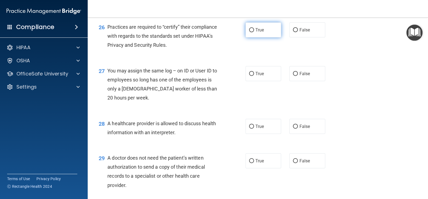
click at [259, 33] on span "True" at bounding box center [259, 29] width 8 height 5
click at [254, 32] on input "True" at bounding box center [251, 30] width 5 height 4
radio input "true"
click at [310, 81] on label "False" at bounding box center [307, 73] width 36 height 15
click at [298, 76] on input "False" at bounding box center [295, 74] width 5 height 4
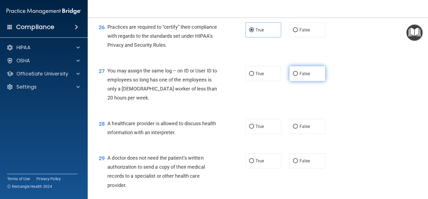
radio input "true"
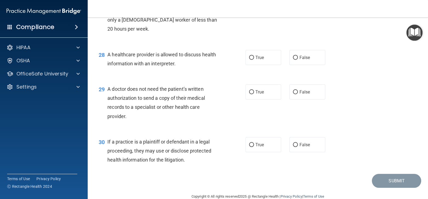
scroll to position [1287, 0]
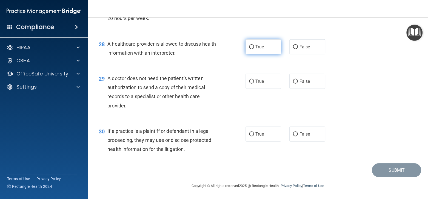
click at [255, 50] on span "True" at bounding box center [259, 46] width 8 height 5
click at [254, 49] on input "True" at bounding box center [251, 47] width 5 height 4
radio input "true"
click at [255, 88] on label "True" at bounding box center [263, 81] width 36 height 15
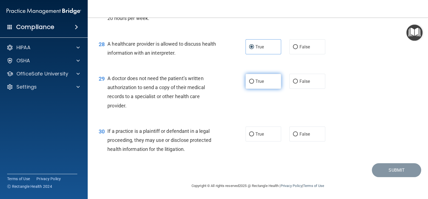
click at [254, 84] on input "True" at bounding box center [251, 82] width 5 height 4
radio input "true"
click at [252, 136] on label "True" at bounding box center [263, 134] width 36 height 15
click at [252, 136] on input "True" at bounding box center [251, 135] width 5 height 4
radio input "true"
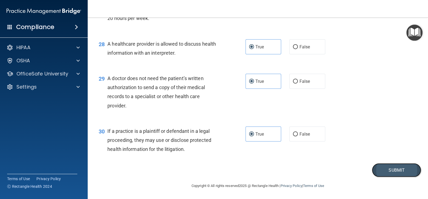
click at [321, 173] on button "Submit" at bounding box center [395, 170] width 49 height 14
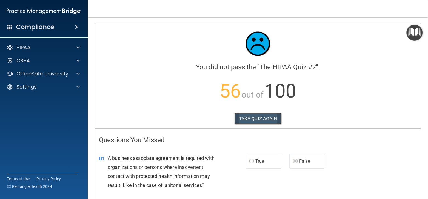
click at [261, 117] on button "TAKE QUIZ AGAIN" at bounding box center [257, 119] width 47 height 12
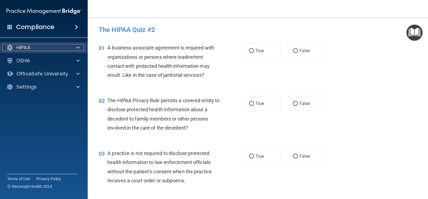
click at [51, 45] on div "HIPAA" at bounding box center [36, 47] width 68 height 7
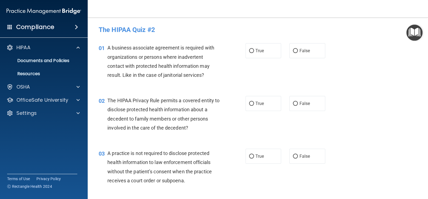
click at [321, 34] on img "Open Resource Center" at bounding box center [414, 33] width 16 height 16
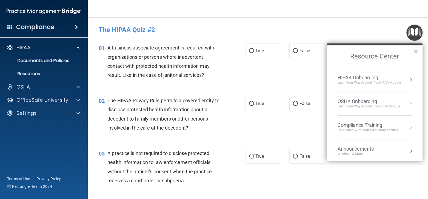
click at [321, 124] on div "Compliance Training" at bounding box center [367, 125] width 61 height 6
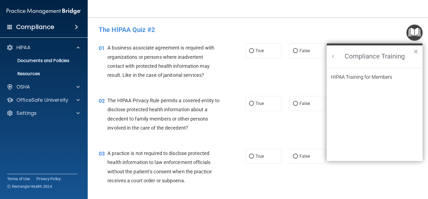
click at [321, 80] on li "HIPAA Training for Members" at bounding box center [374, 80] width 87 height 11
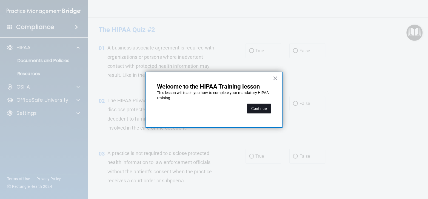
click at [260, 111] on button "Continue" at bounding box center [259, 109] width 24 height 10
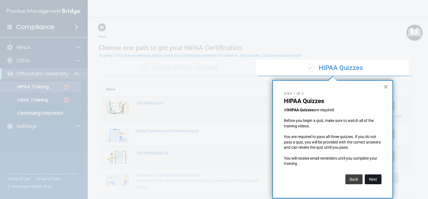
click at [321, 181] on button "Next" at bounding box center [372, 180] width 17 height 10
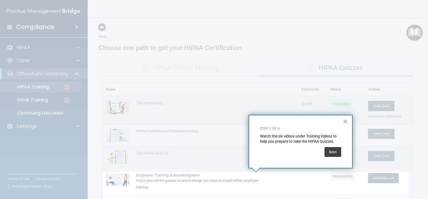
scroll to position [56, 0]
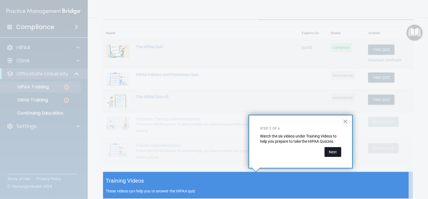
click at [321, 152] on button "Next" at bounding box center [332, 152] width 17 height 10
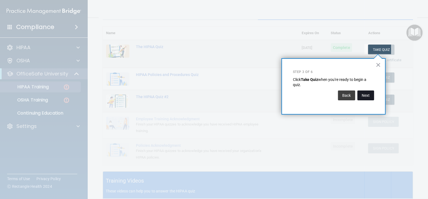
click at [321, 93] on button "Next" at bounding box center [365, 96] width 17 height 10
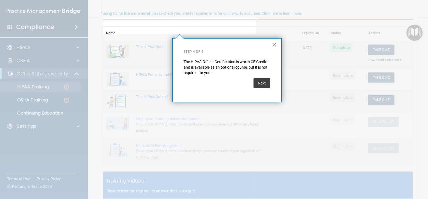
scroll to position [42, 0]
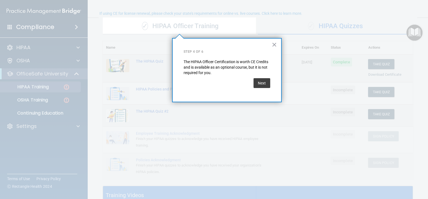
click at [270, 42] on div "× Step 4 of 6 The HIPAA Officer Certification is worth CE Credits and is availa…" at bounding box center [227, 70] width 110 height 64
drag, startPoint x: 273, startPoint y: 43, endPoint x: 275, endPoint y: 49, distance: 6.4
click at [275, 49] on button "×" at bounding box center [274, 44] width 5 height 9
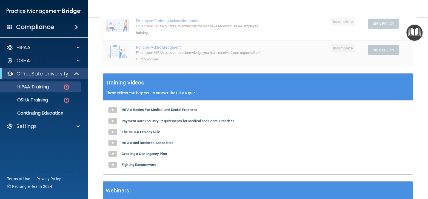
scroll to position [144, 0]
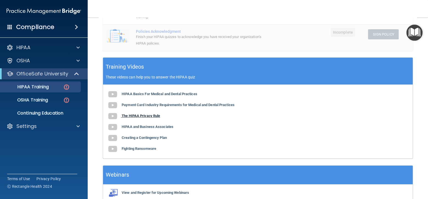
scroll to position [172, 0]
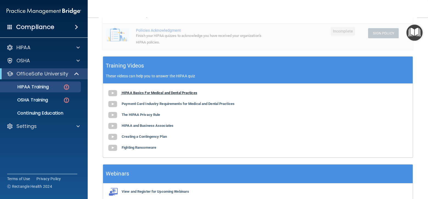
click at [148, 92] on b "HIPAA Basics For Medical and Dental Practices" at bounding box center [160, 93] width 76 height 4
click at [67, 87] on img at bounding box center [66, 87] width 7 height 7
click at [66, 96] on link "OSHA Training" at bounding box center [38, 100] width 86 height 11
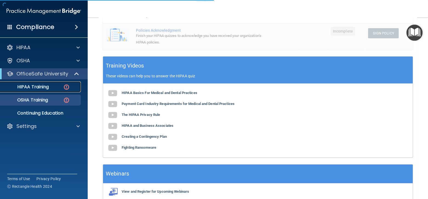
click at [69, 89] on img at bounding box center [66, 87] width 7 height 7
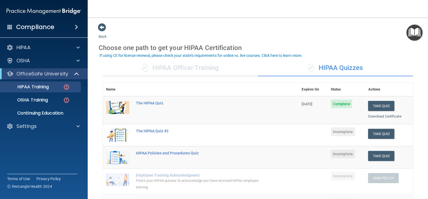
click at [78, 28] on span at bounding box center [76, 27] width 3 height 7
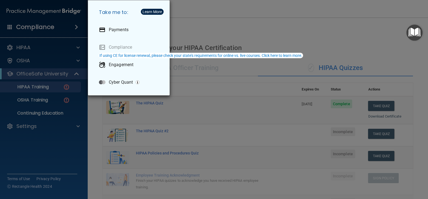
click at [75, 28] on div "Take me to: Payments Compliance Engagement Cyber Quant" at bounding box center [214, 99] width 428 height 199
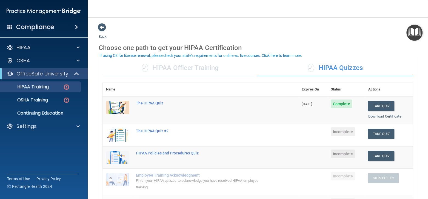
click at [319, 140] on td at bounding box center [312, 135] width 29 height 22
drag, startPoint x: 323, startPoint y: 132, endPoint x: 321, endPoint y: 136, distance: 4.9
